Goal: Task Accomplishment & Management: Manage account settings

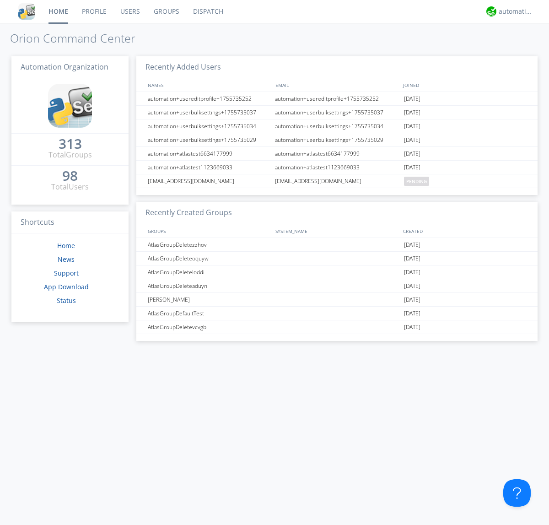
click at [166, 11] on link "Groups" at bounding box center [166, 11] width 39 height 23
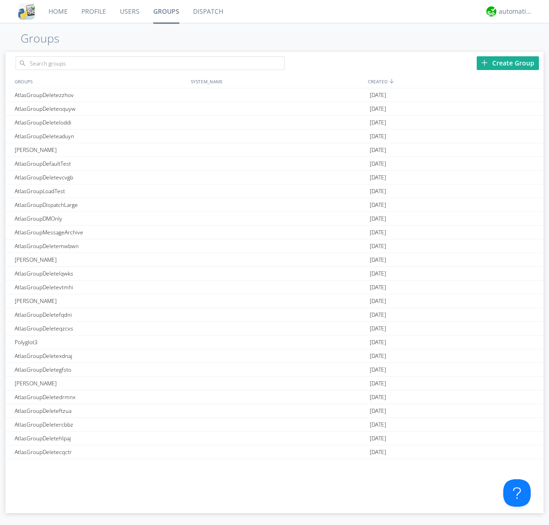
click at [508, 63] on div "Create Group" at bounding box center [508, 63] width 62 height 14
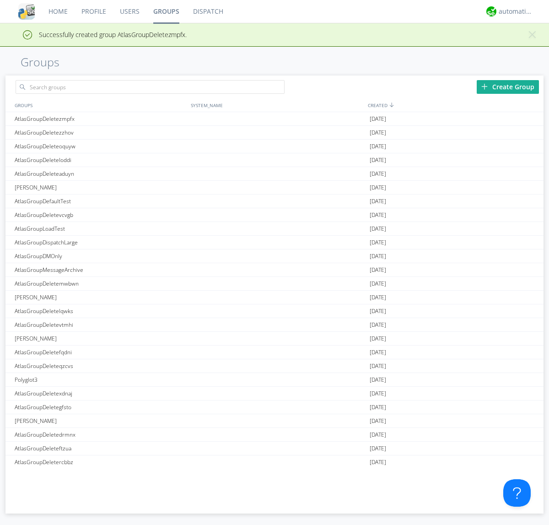
click at [166, 11] on link "Groups" at bounding box center [166, 11] width 40 height 23
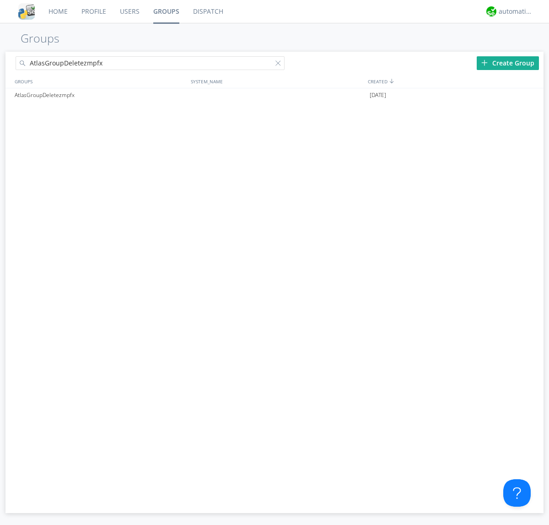
type input "AtlasGroupDeletezmpfx"
click at [280, 65] on div at bounding box center [280, 64] width 9 height 9
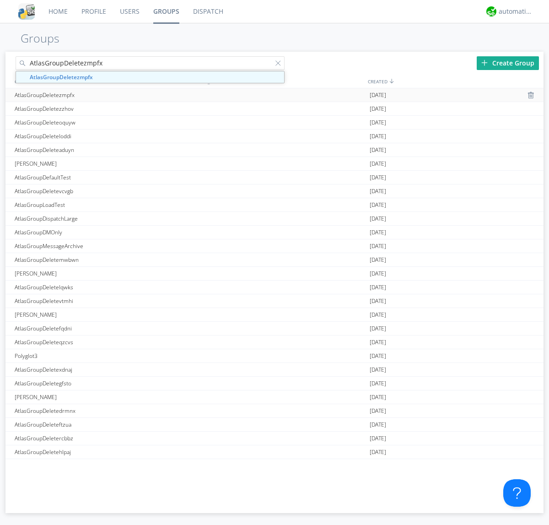
type input "AtlasGroupDeletezmpfx"
click at [100, 95] on div "AtlasGroupDeletezmpfx" at bounding box center [100, 94] width 176 height 13
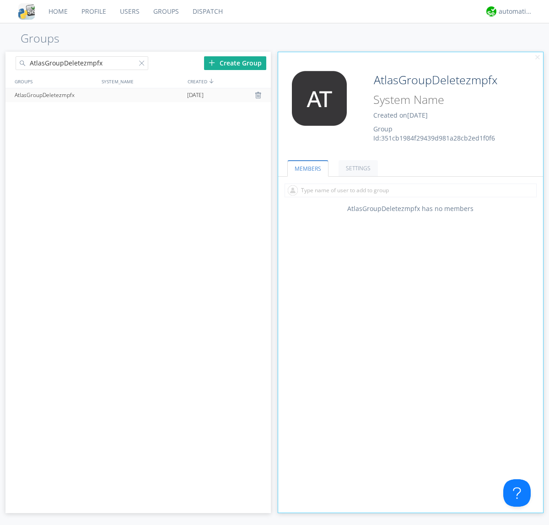
click at [357, 168] on link "SETTINGS" at bounding box center [358, 168] width 39 height 16
click at [259, 95] on div at bounding box center [259, 95] width 9 height 7
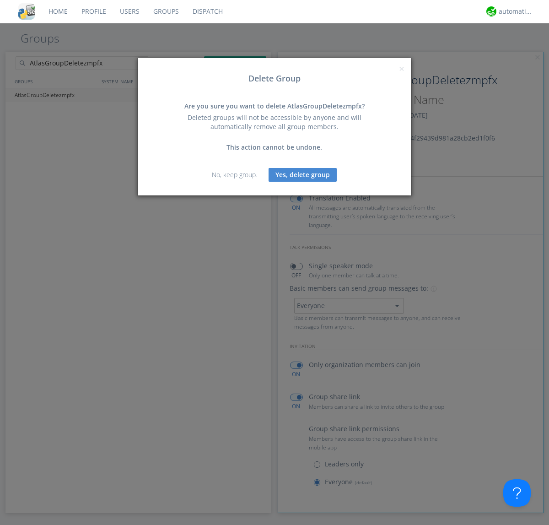
click at [303, 174] on button "Yes, delete group" at bounding box center [303, 175] width 68 height 14
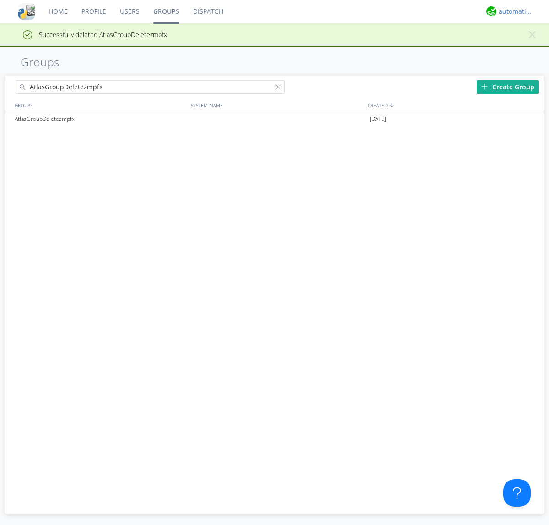
click at [514, 11] on div "automation+atlas" at bounding box center [516, 11] width 34 height 9
